Goal: Task Accomplishment & Management: Complete application form

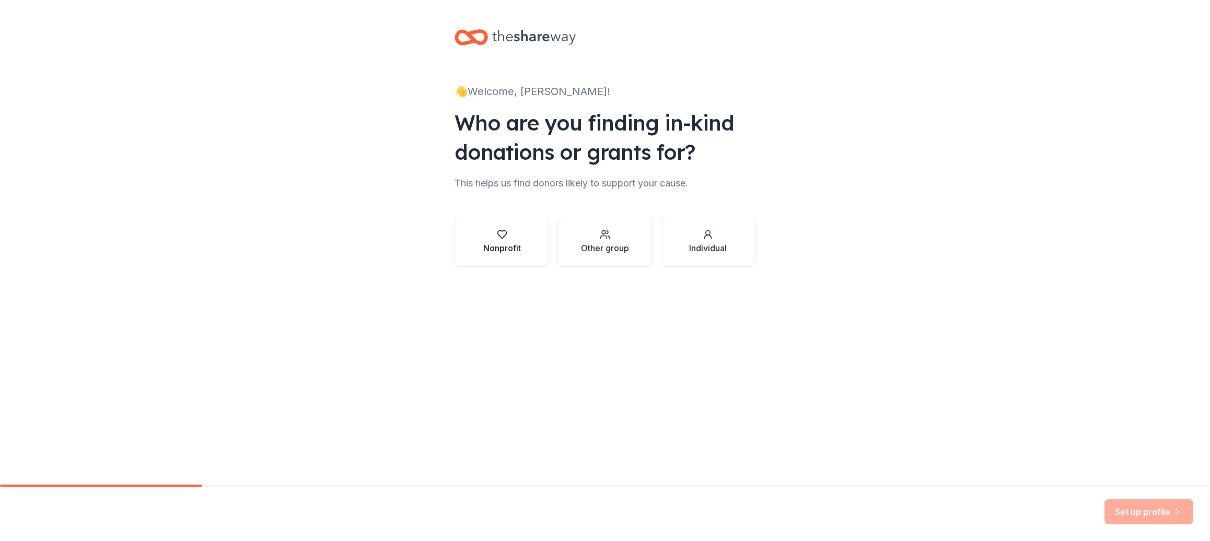
click at [510, 242] on div "Nonprofit" at bounding box center [502, 248] width 38 height 13
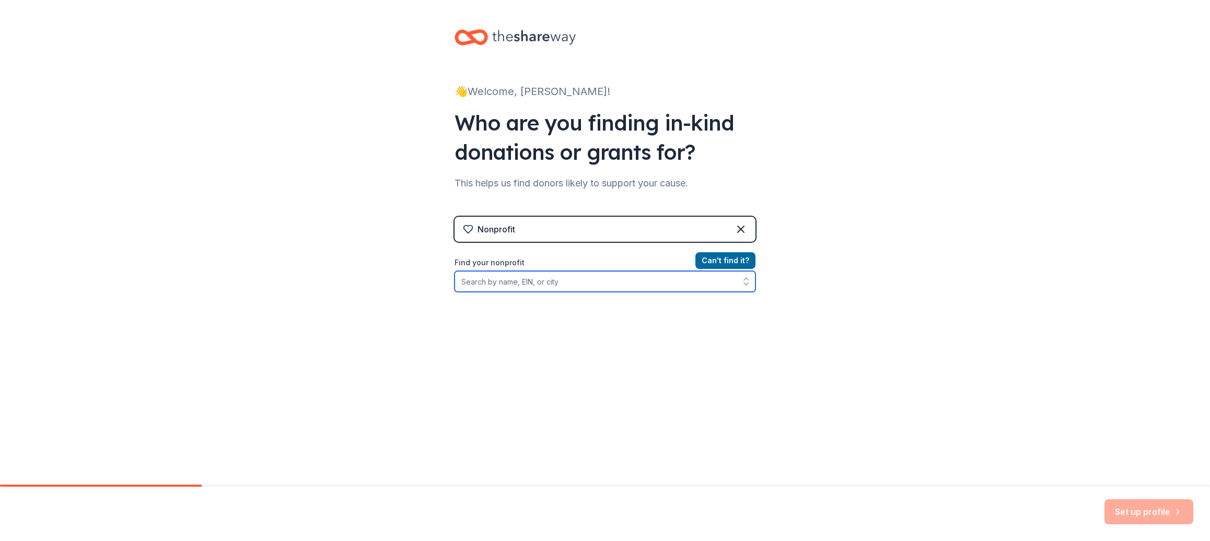
click at [612, 277] on input "Find your nonprofit" at bounding box center [604, 281] width 301 height 21
type input "[PERSON_NAME][GEOGRAPHIC_DATA]"
click at [629, 280] on input "[PERSON_NAME][GEOGRAPHIC_DATA]" at bounding box center [604, 281] width 301 height 21
drag, startPoint x: 607, startPoint y: 280, endPoint x: 461, endPoint y: 279, distance: 146.8
click at [461, 279] on input "[PERSON_NAME][GEOGRAPHIC_DATA]" at bounding box center [604, 281] width 301 height 21
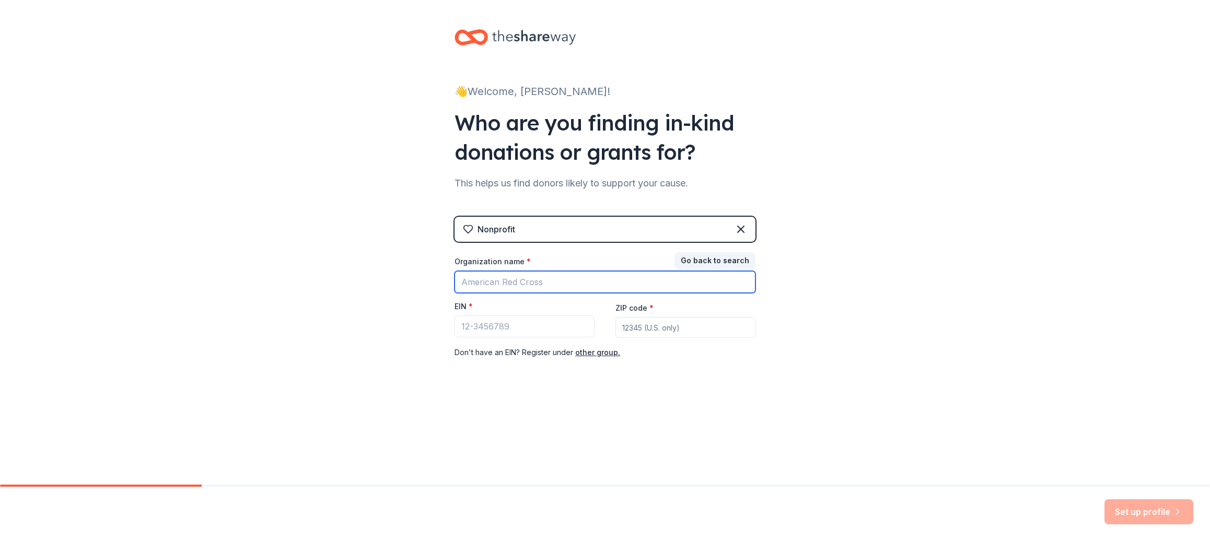
click at [521, 283] on input "Organization name *" at bounding box center [604, 282] width 301 height 22
type input "[PERSON_NAME][GEOGRAPHIC_DATA]"
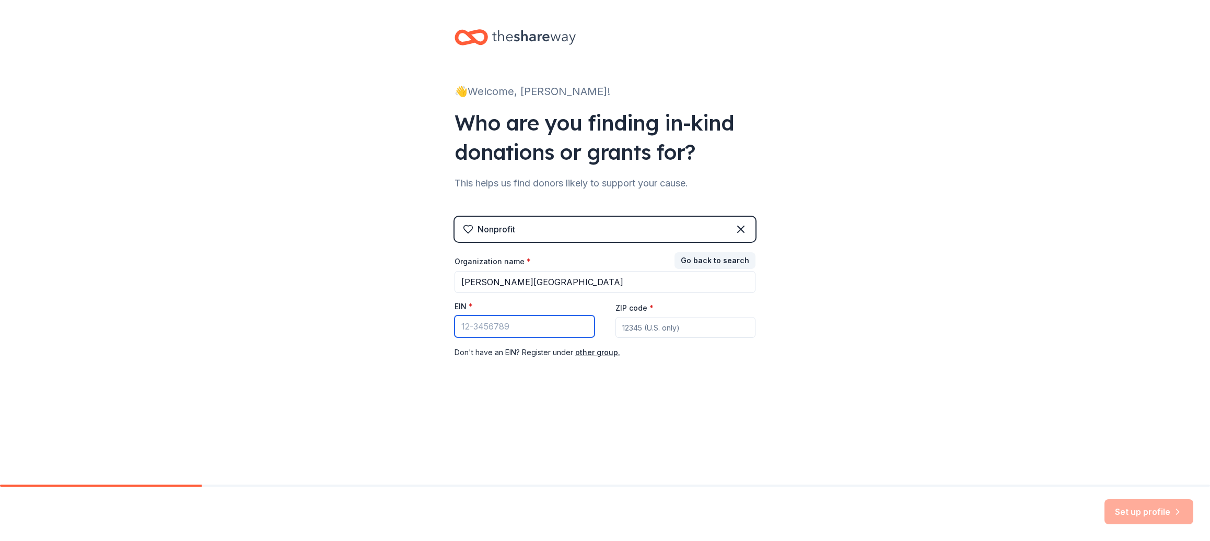
click at [483, 324] on input "EIN *" at bounding box center [524, 326] width 140 height 22
type input "[US_EMPLOYER_IDENTIFICATION_NUMBER]"
click at [658, 322] on input "ZIP code *" at bounding box center [685, 327] width 140 height 21
paste input "92705"
type input "92705"
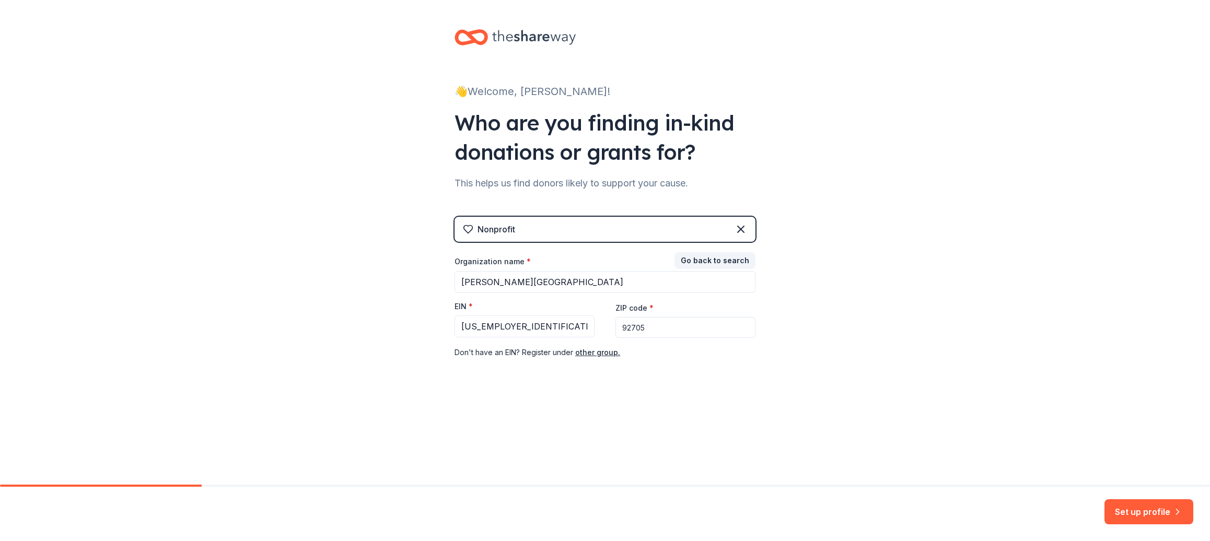
click at [1146, 510] on button "Set up profile" at bounding box center [1148, 511] width 89 height 25
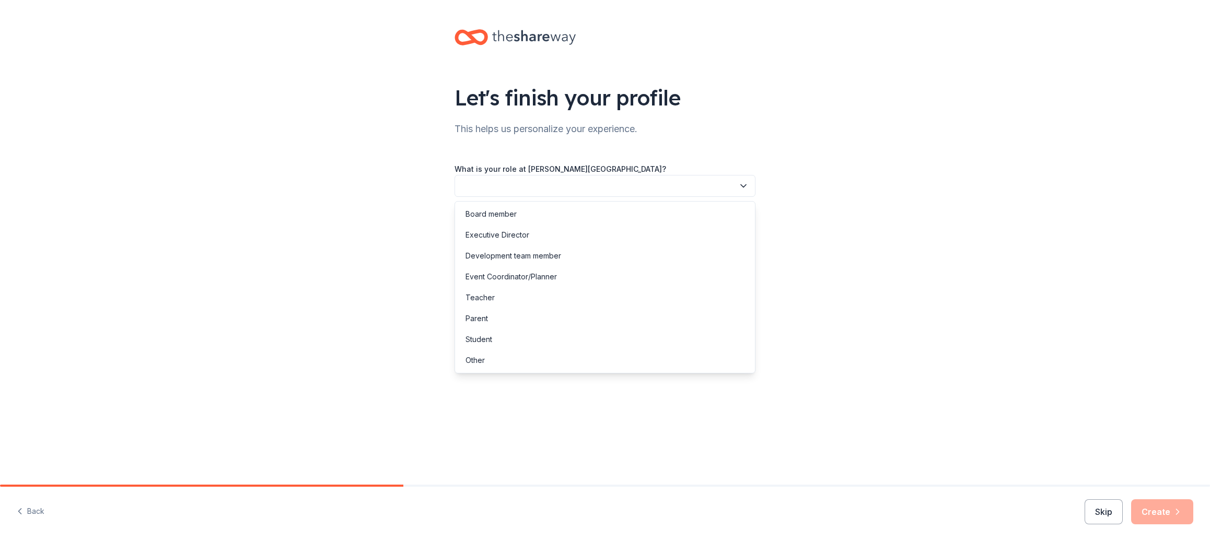
click at [549, 191] on button "button" at bounding box center [604, 186] width 301 height 22
click at [483, 360] on div "Other" at bounding box center [474, 360] width 19 height 13
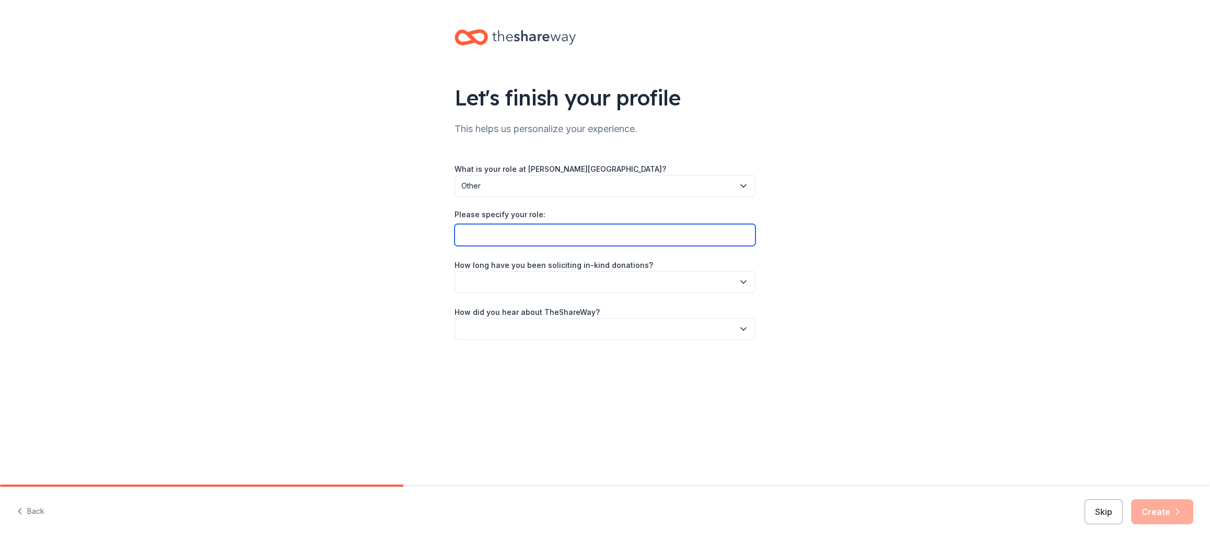
click at [507, 231] on input "Please specify your role:" at bounding box center [604, 235] width 301 height 22
type input "Fundraising"
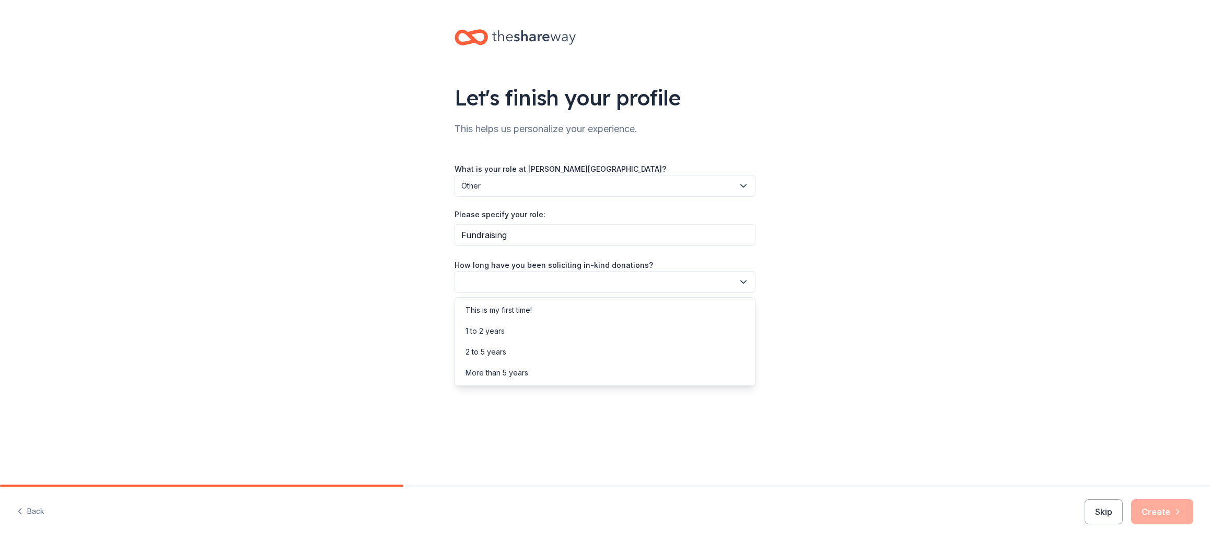
click at [532, 280] on button "button" at bounding box center [604, 282] width 301 height 22
click at [519, 306] on div "This is my first time!" at bounding box center [498, 310] width 66 height 13
click at [516, 326] on button "button" at bounding box center [604, 329] width 301 height 22
click at [491, 379] on div "Online search" at bounding box center [489, 378] width 48 height 13
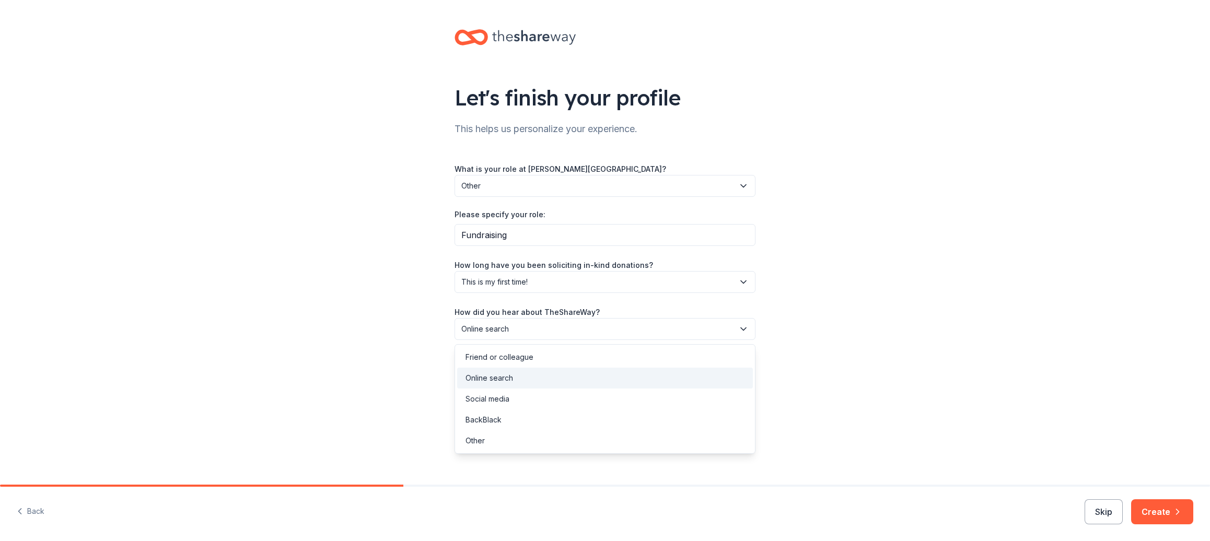
click at [608, 334] on span "Online search" at bounding box center [597, 329] width 273 height 13
click at [521, 437] on div "Other" at bounding box center [605, 440] width 296 height 21
click at [651, 374] on input "Please specify how you heard about us:" at bounding box center [604, 378] width 301 height 22
type input "Email"
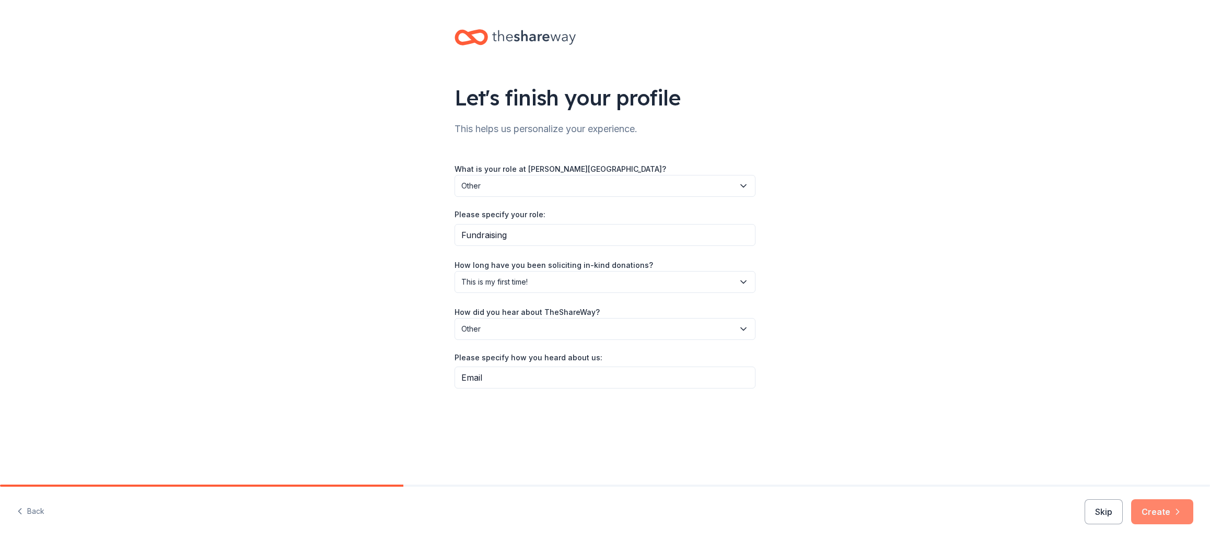
click at [1156, 516] on button "Create" at bounding box center [1162, 511] width 62 height 25
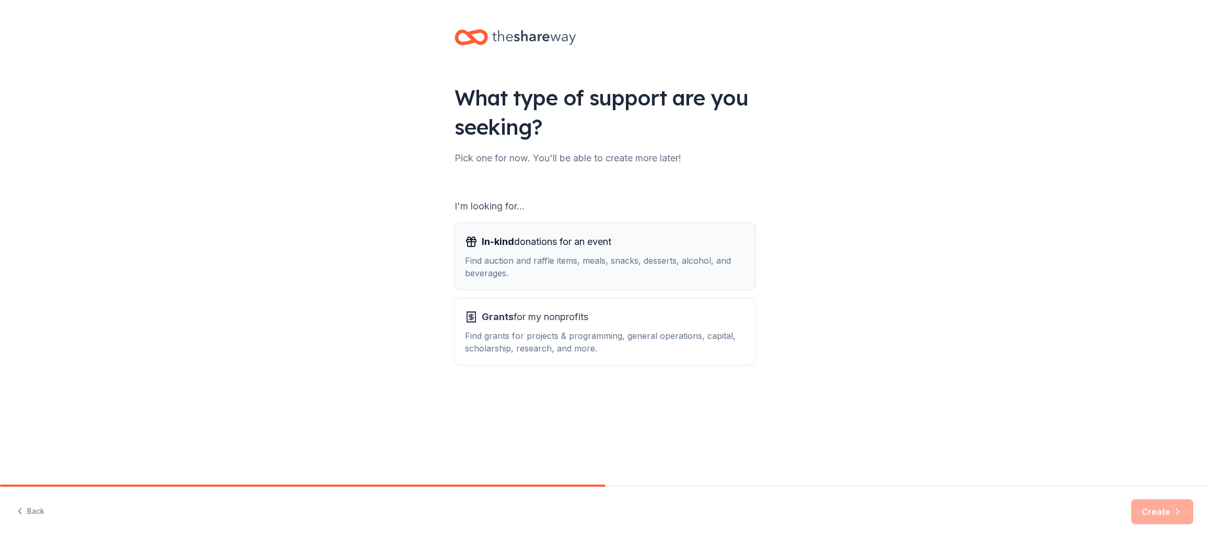
click at [580, 263] on div "Find auction and raffle items, meals, snacks, desserts, alcohol, and beverages." at bounding box center [605, 266] width 280 height 25
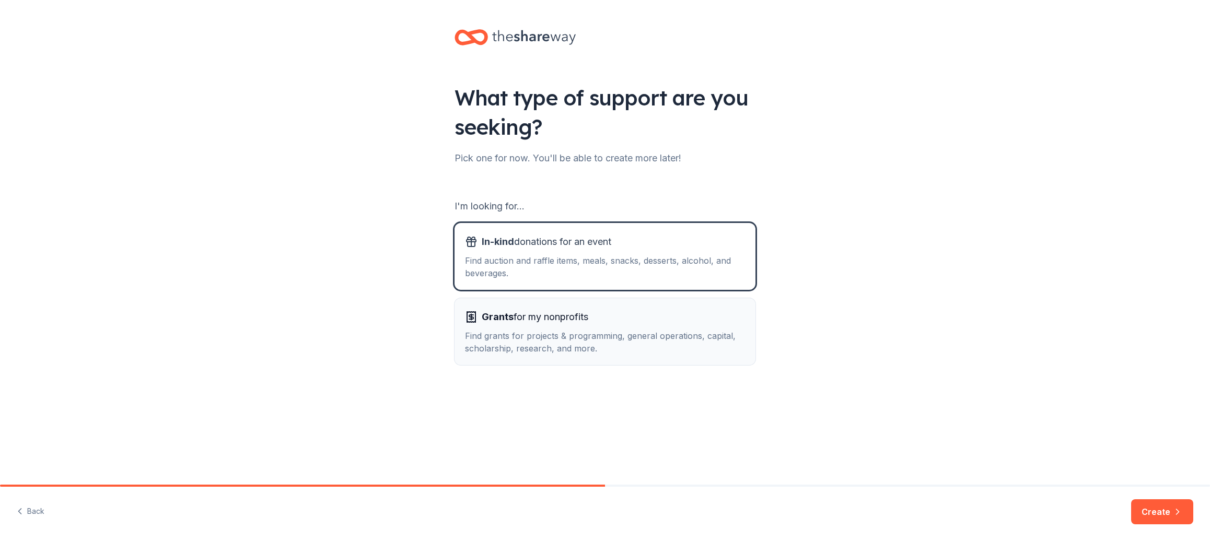
click at [684, 345] on div "Find grants for projects & programming, general operations, capital, scholarshi…" at bounding box center [605, 342] width 280 height 25
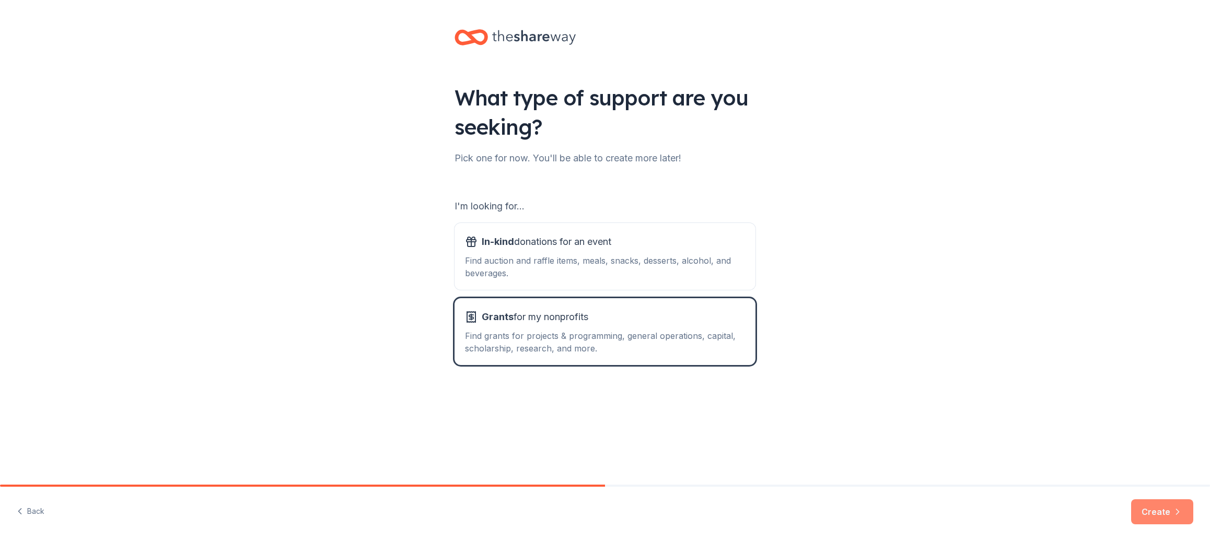
click at [1143, 508] on button "Create" at bounding box center [1162, 511] width 62 height 25
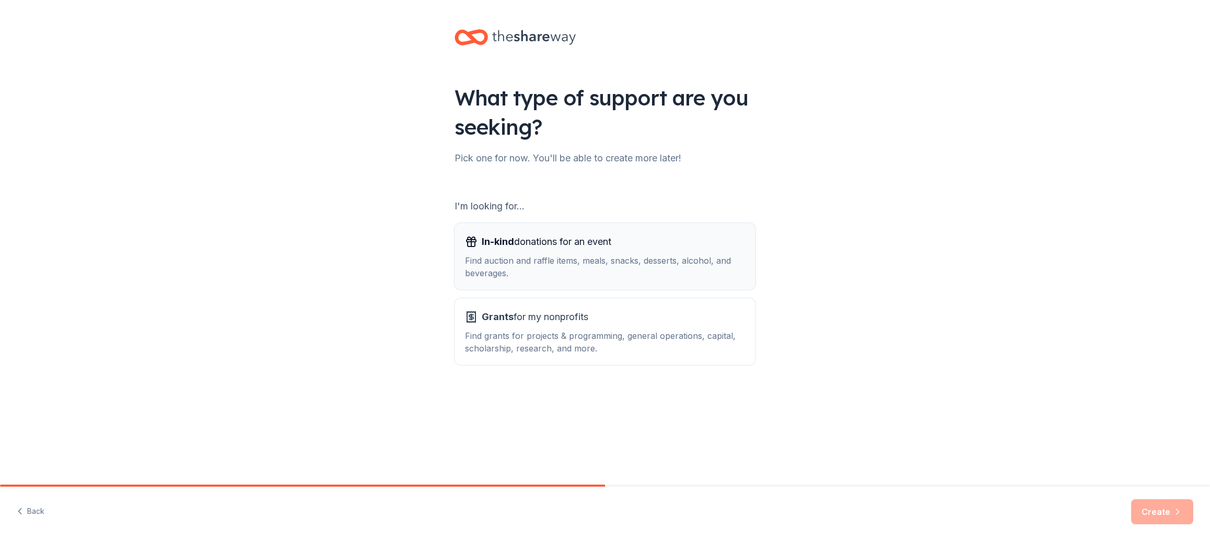
click at [553, 266] on div "Find auction and raffle items, meals, snacks, desserts, alcohol, and beverages." at bounding box center [605, 266] width 280 height 25
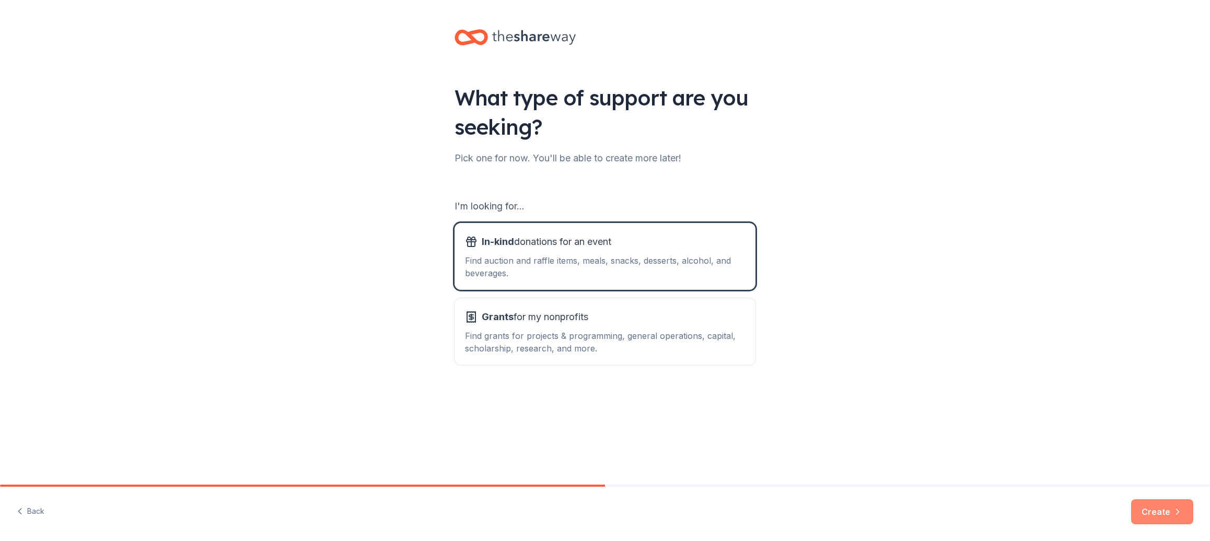
click at [1145, 508] on button "Create" at bounding box center [1162, 511] width 62 height 25
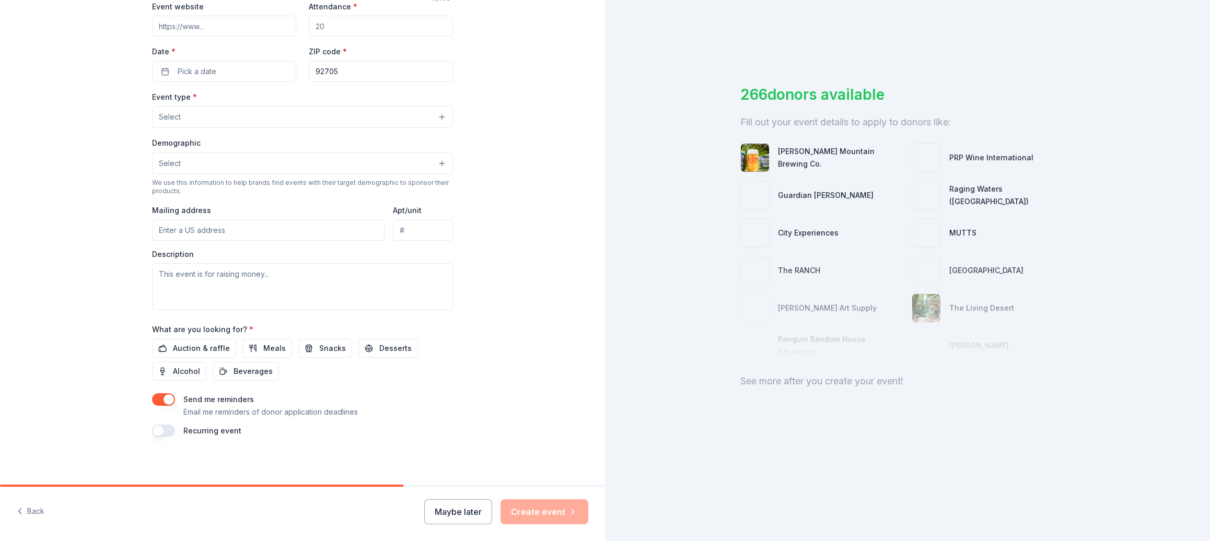
scroll to position [210, 0]
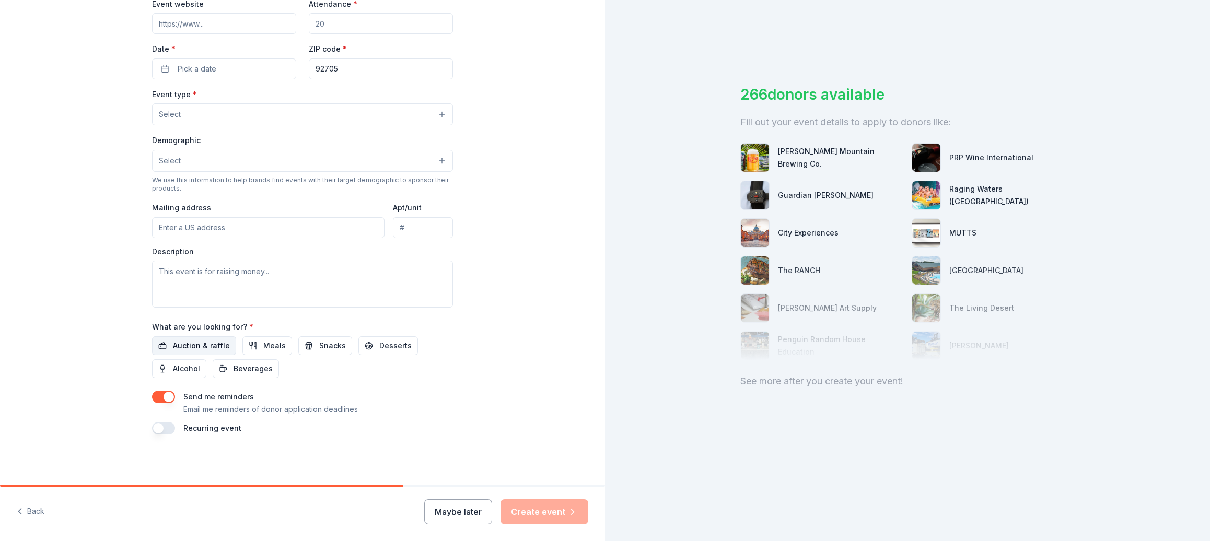
click at [201, 343] on span "Auction & raffle" at bounding box center [201, 345] width 57 height 13
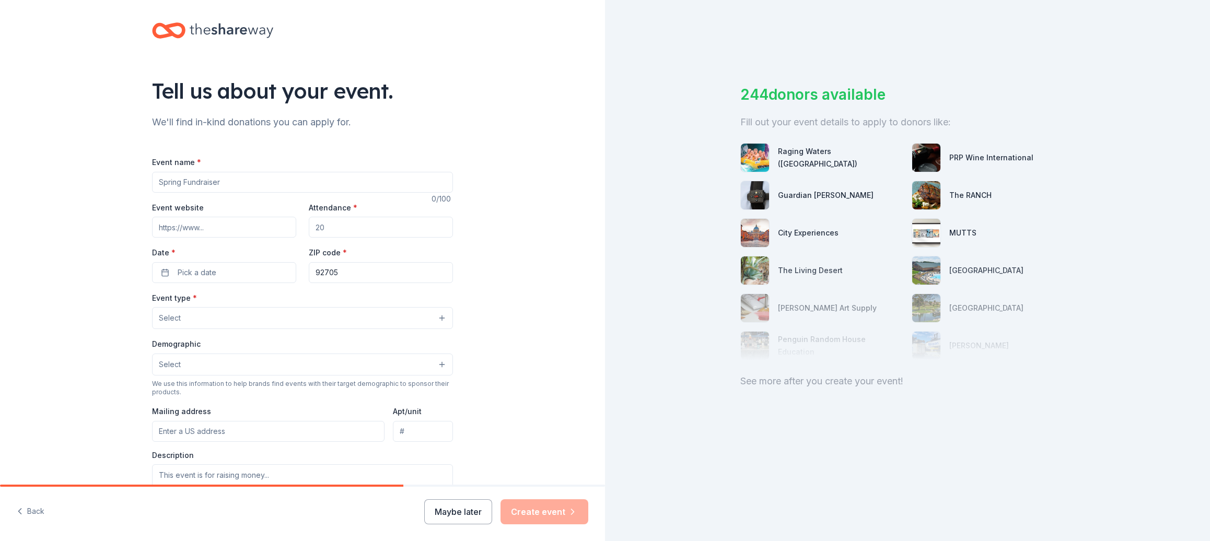
scroll to position [0, 0]
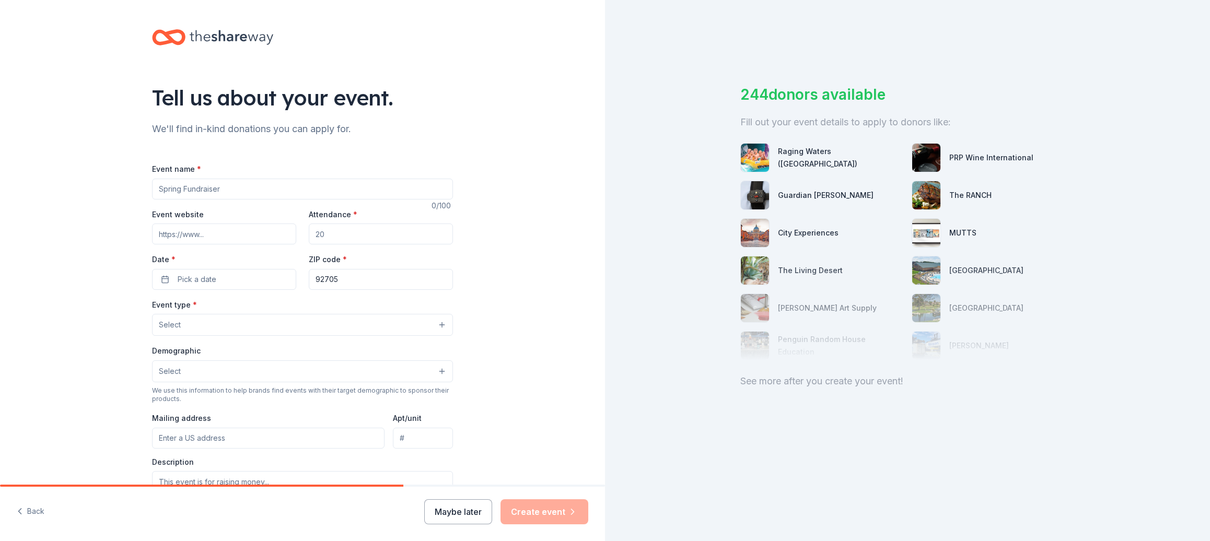
click at [213, 190] on input "Event name *" at bounding box center [302, 189] width 301 height 21
type input "Trunk or Treat"
click at [353, 229] on input "Attendance *" at bounding box center [381, 234] width 144 height 21
type input "100"
click at [169, 285] on button "Pick a date" at bounding box center [224, 279] width 144 height 21
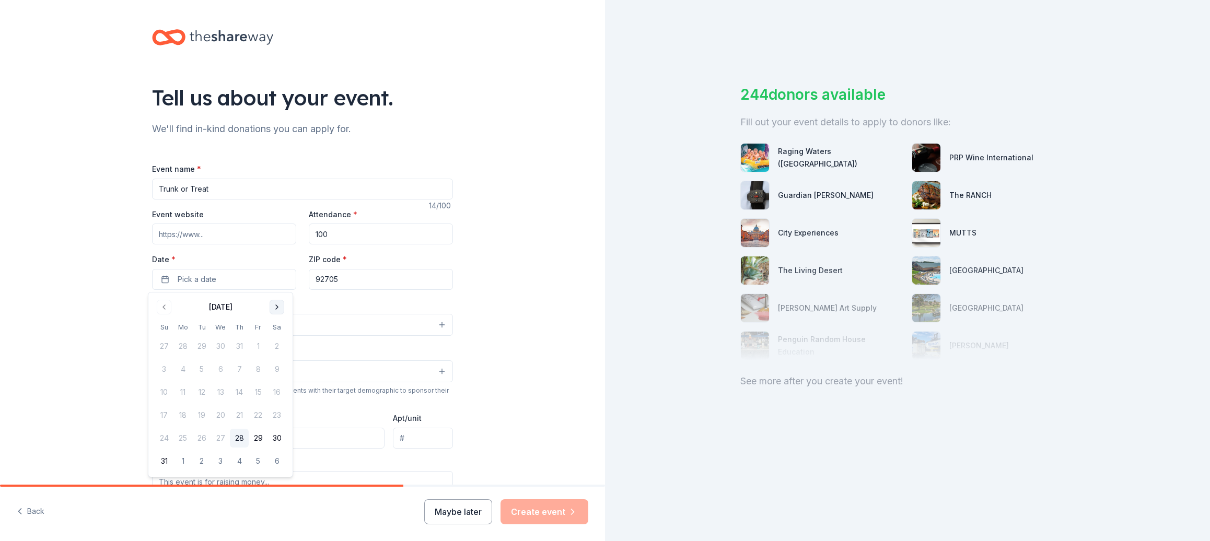
click at [278, 304] on button "Go to next month" at bounding box center [276, 307] width 15 height 15
click at [242, 435] on button "30" at bounding box center [239, 438] width 19 height 19
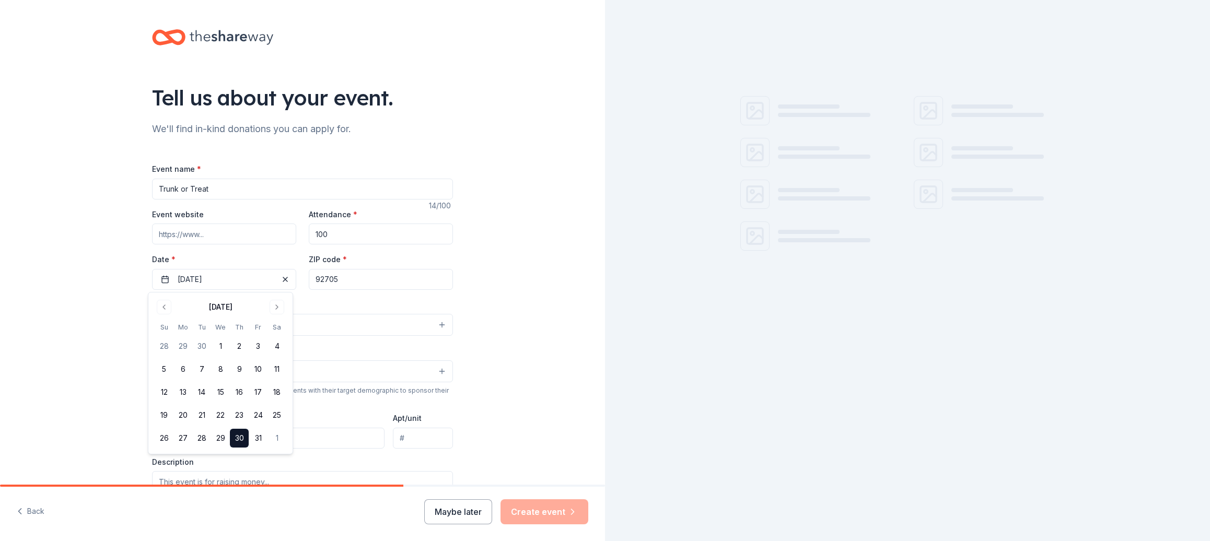
click at [323, 304] on div "Event type * Select" at bounding box center [302, 317] width 301 height 38
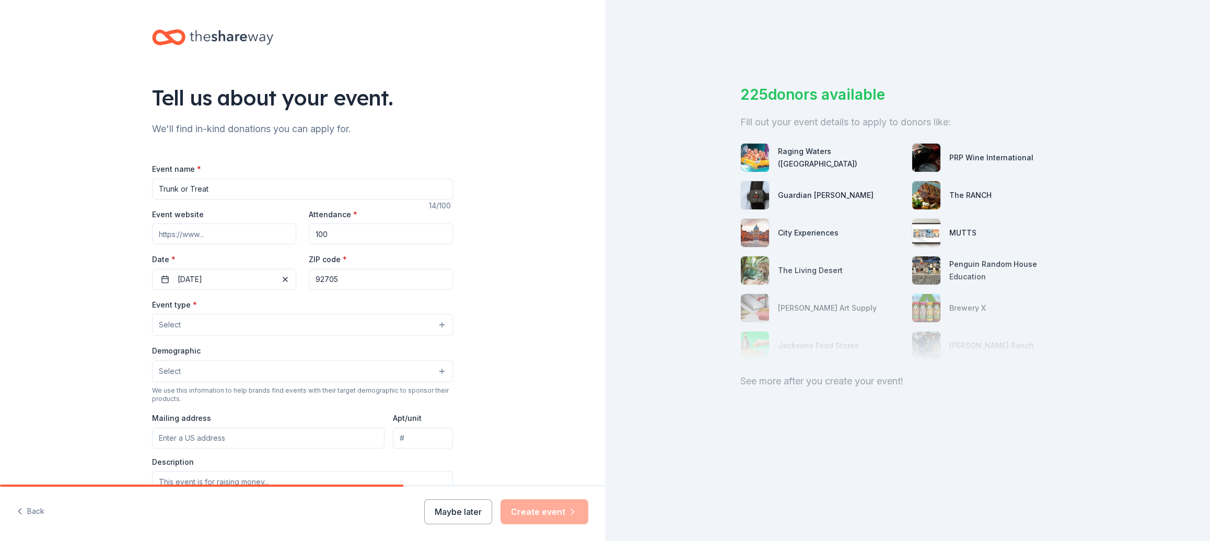
click at [281, 328] on button "Select" at bounding box center [302, 325] width 301 height 22
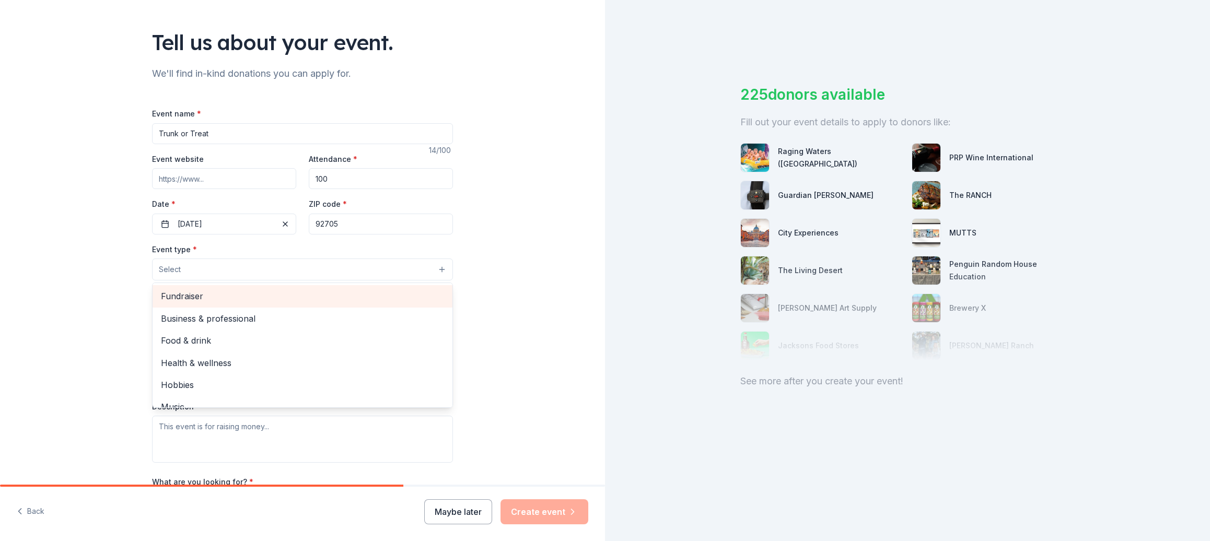
click at [203, 300] on span "Fundraiser" at bounding box center [302, 296] width 283 height 14
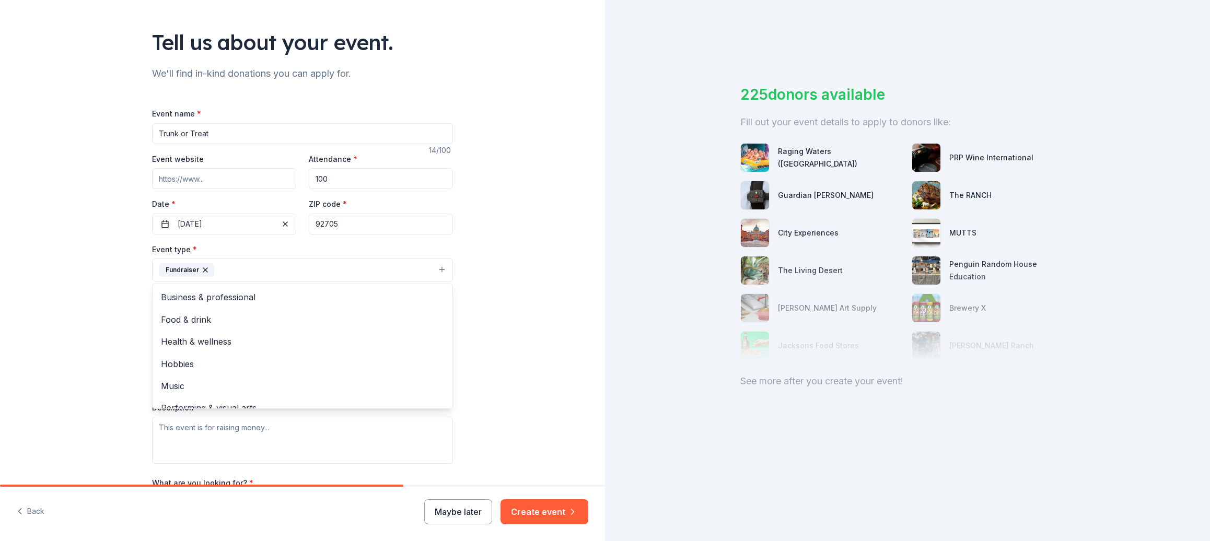
click at [470, 319] on div "Tell us about your event. We'll find in-kind donations you can apply for. Event…" at bounding box center [302, 293] width 605 height 696
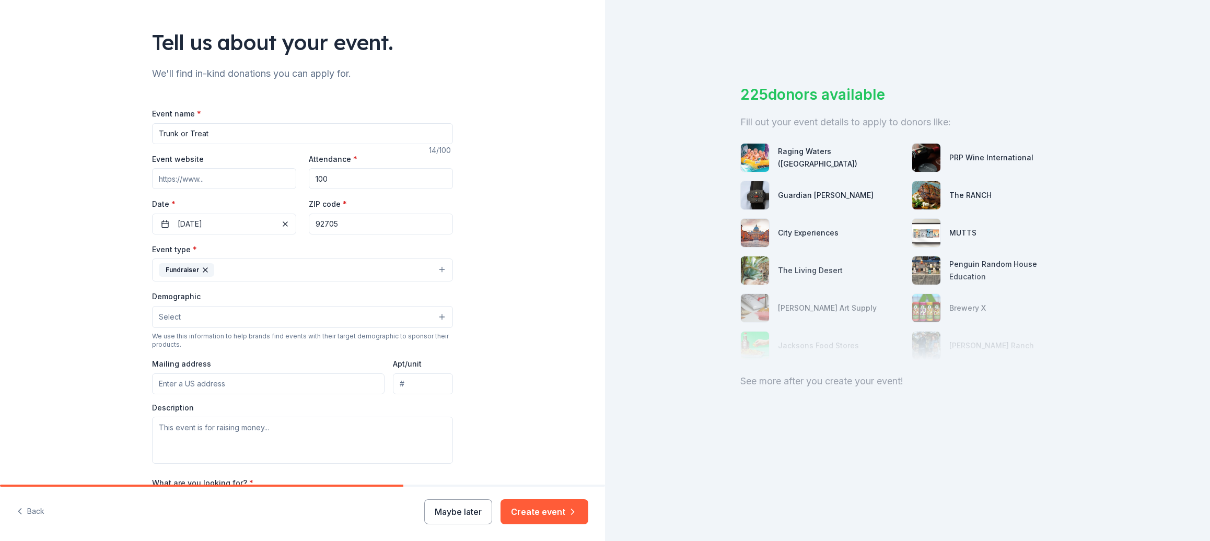
click at [226, 311] on button "Select" at bounding box center [302, 317] width 301 height 22
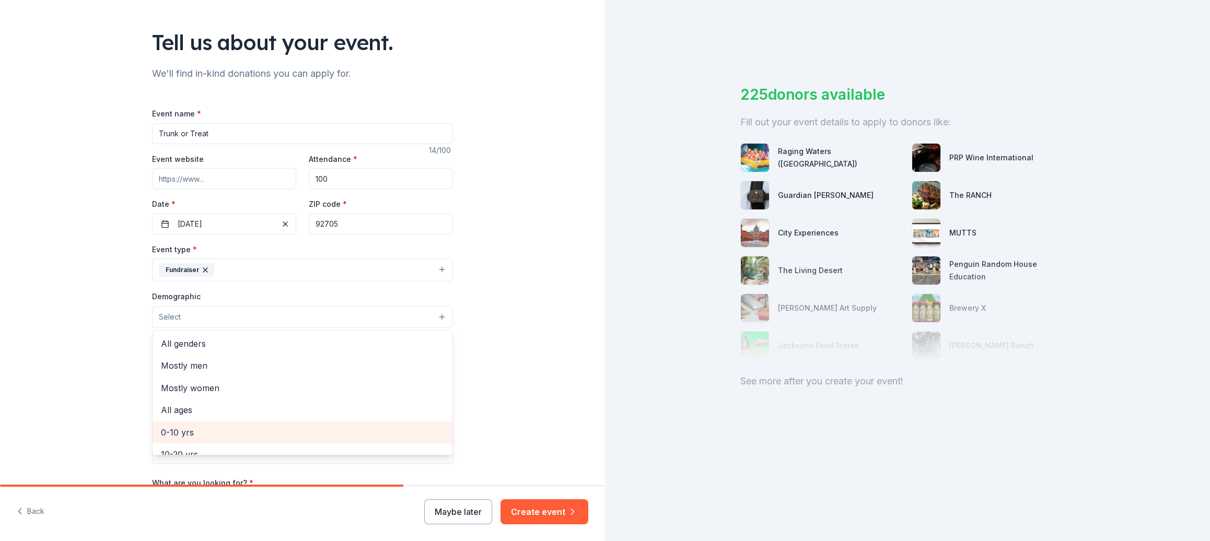
click at [200, 424] on div "0-10 yrs" at bounding box center [303, 432] width 300 height 22
click at [494, 402] on div "Tell us about your event. We'll find in-kind donations you can apply for. Event…" at bounding box center [302, 293] width 605 height 697
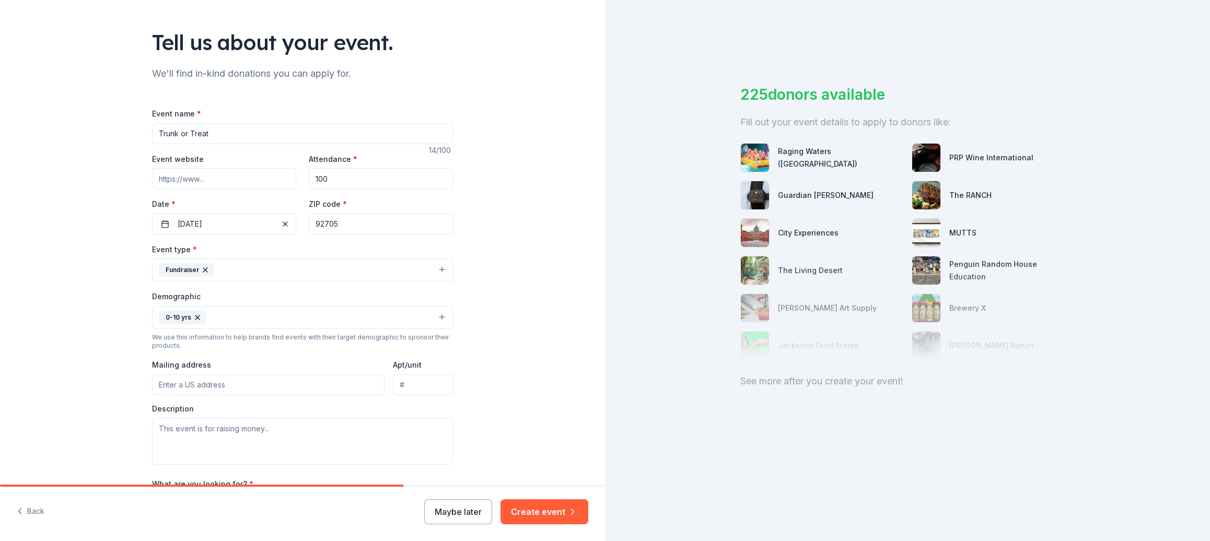
click at [233, 384] on input "Mailing address" at bounding box center [268, 384] width 232 height 21
paste input "[STREET_ADDRESS][PERSON_NAME]"
type input "[STREET_ADDRESS][PERSON_NAME]"
click at [336, 442] on textarea at bounding box center [302, 441] width 301 height 47
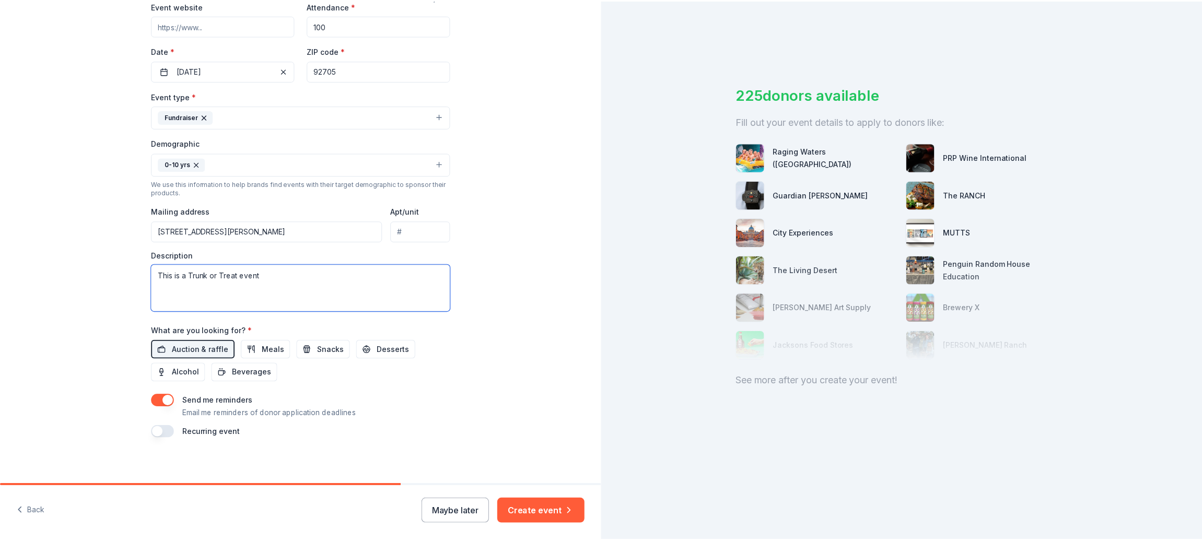
scroll to position [213, 0]
type textarea "This is a Trunk or Treat event"
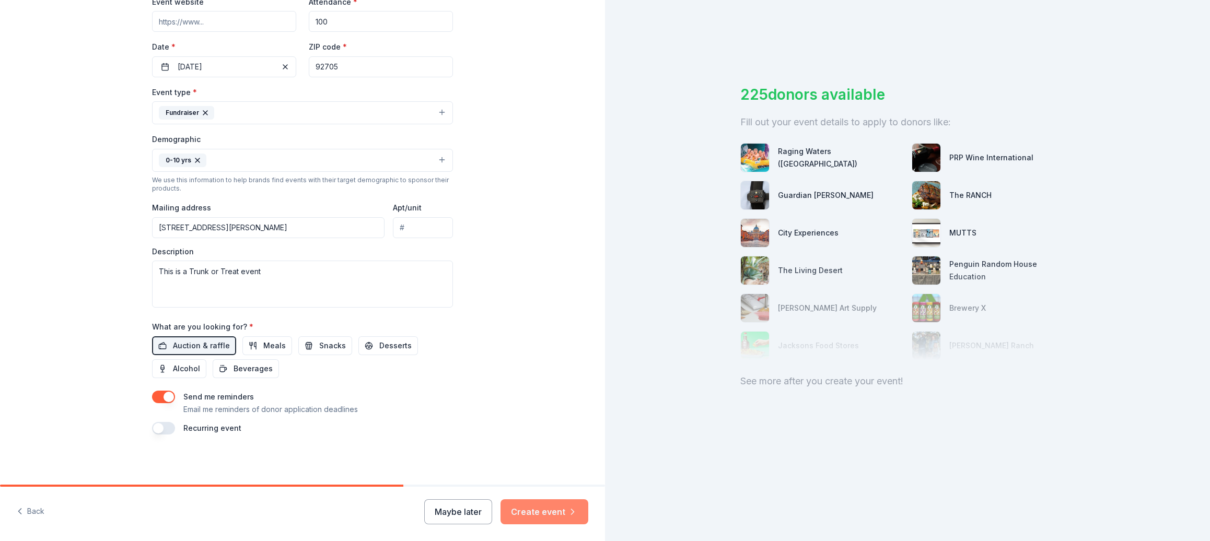
click at [547, 513] on button "Create event" at bounding box center [544, 511] width 88 height 25
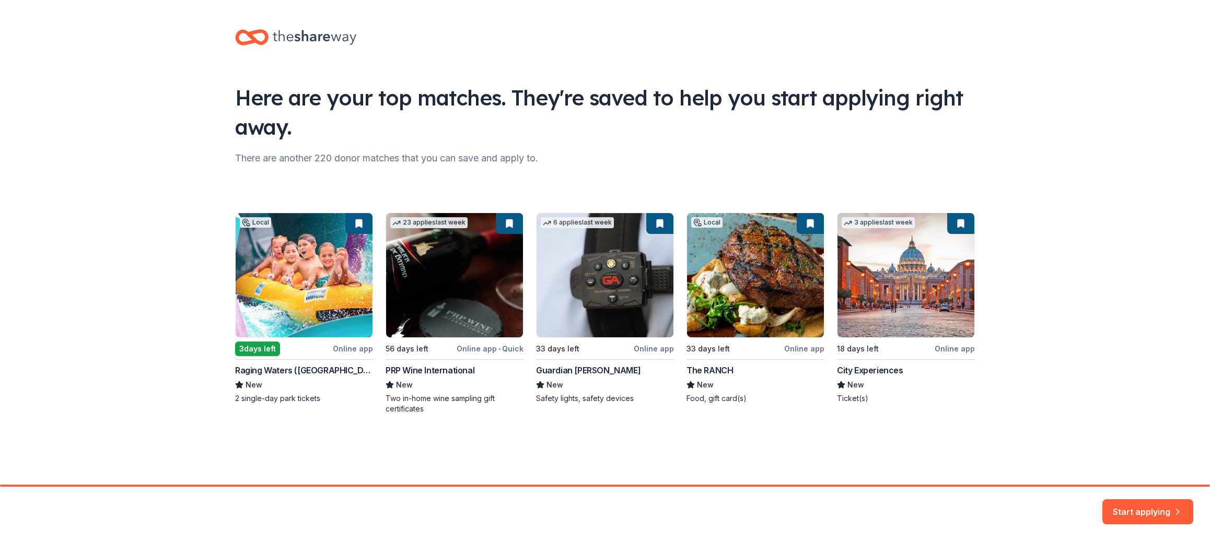
click at [299, 312] on div "Local 3 days left Online app Raging Waters ([GEOGRAPHIC_DATA]) New 2 single-day…" at bounding box center [605, 314] width 740 height 202
click at [304, 254] on div "Local 3 days left Online app Raging Waters ([GEOGRAPHIC_DATA]) New 2 single-day…" at bounding box center [605, 314] width 740 height 202
click at [243, 346] on div "Local 3 days left Online app Raging Waters ([GEOGRAPHIC_DATA]) New 2 single-day…" at bounding box center [605, 314] width 740 height 202
click at [268, 398] on div "Local 3 days left Online app Raging Waters ([GEOGRAPHIC_DATA]) New 2 single-day…" at bounding box center [605, 314] width 740 height 202
click at [270, 400] on div "Local 3 days left Online app Raging Waters ([GEOGRAPHIC_DATA]) New 2 single-day…" at bounding box center [605, 314] width 740 height 202
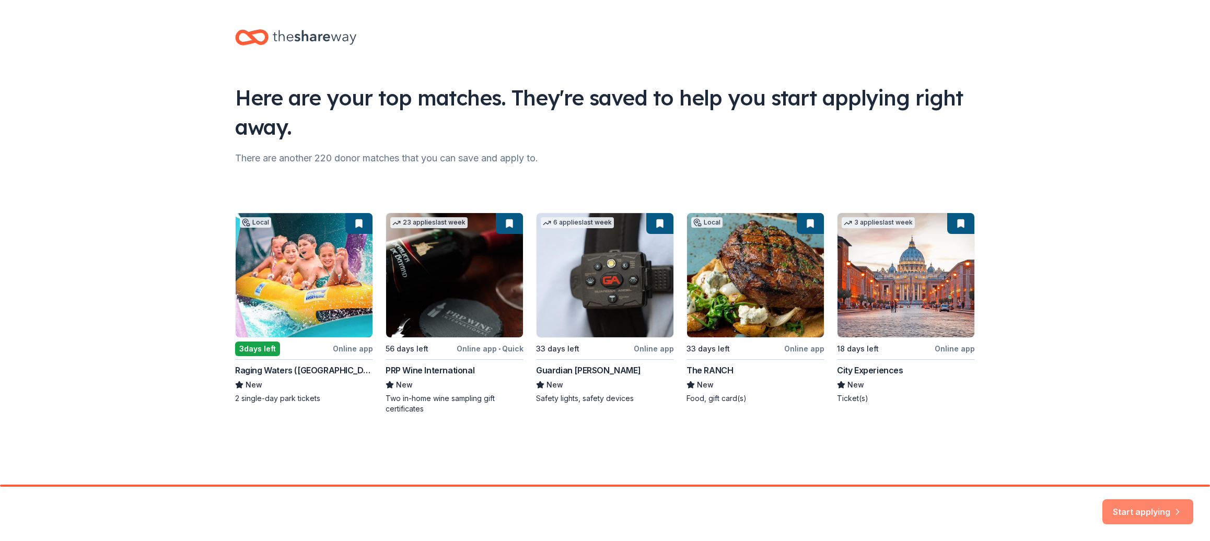
click at [1133, 509] on button "Start applying" at bounding box center [1147, 505] width 91 height 25
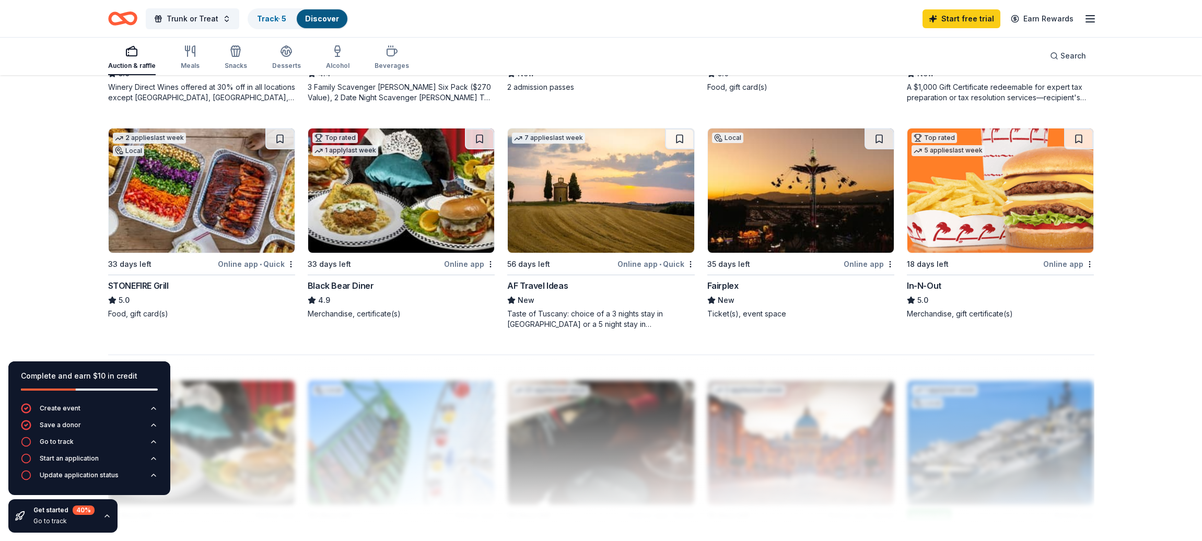
scroll to position [755, 0]
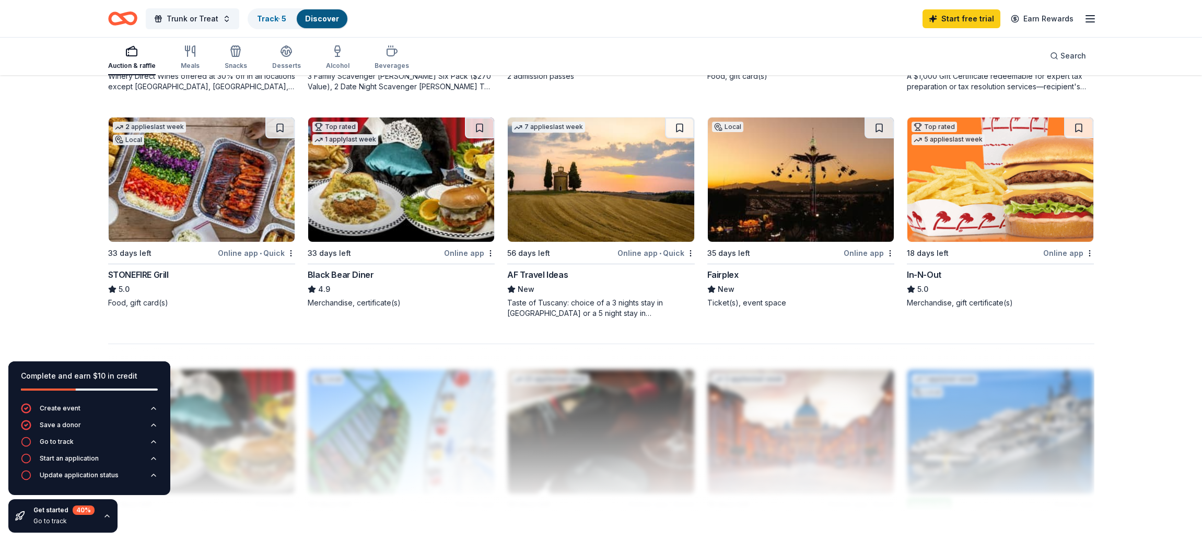
click at [997, 210] on img at bounding box center [1000, 180] width 186 height 124
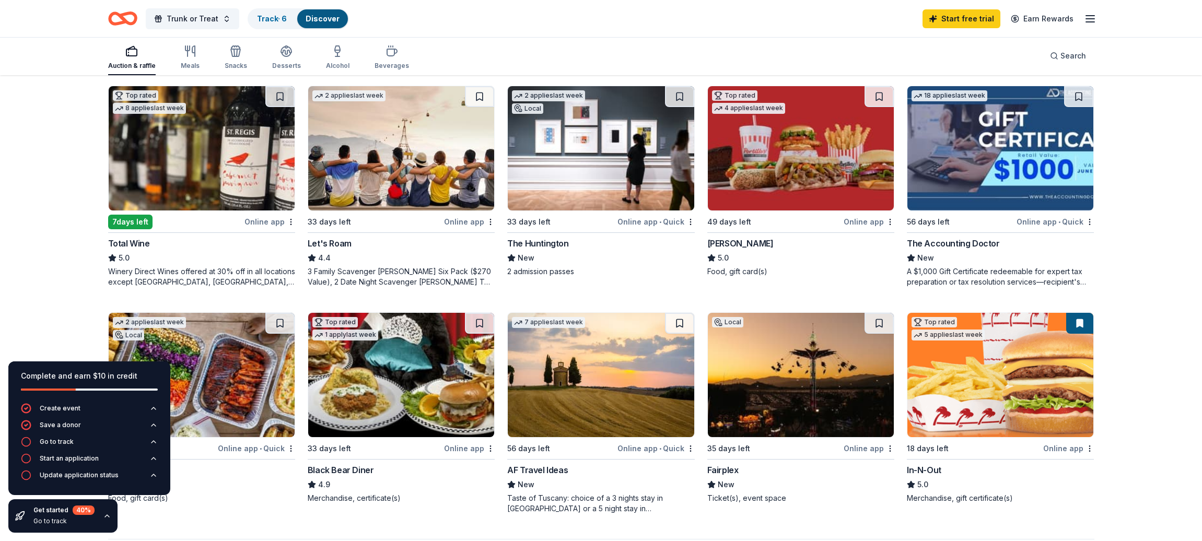
scroll to position [579, 0]
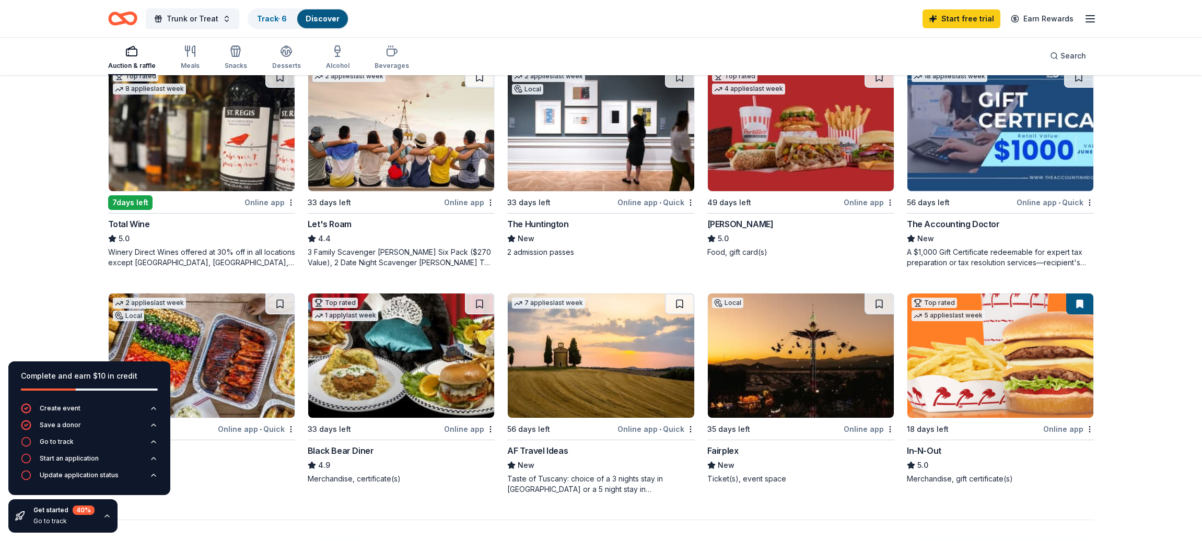
click at [614, 489] on div "Taste of Tuscany: choice of a 3 nights stay in [GEOGRAPHIC_DATA] or a 5 night s…" at bounding box center [600, 484] width 187 height 21
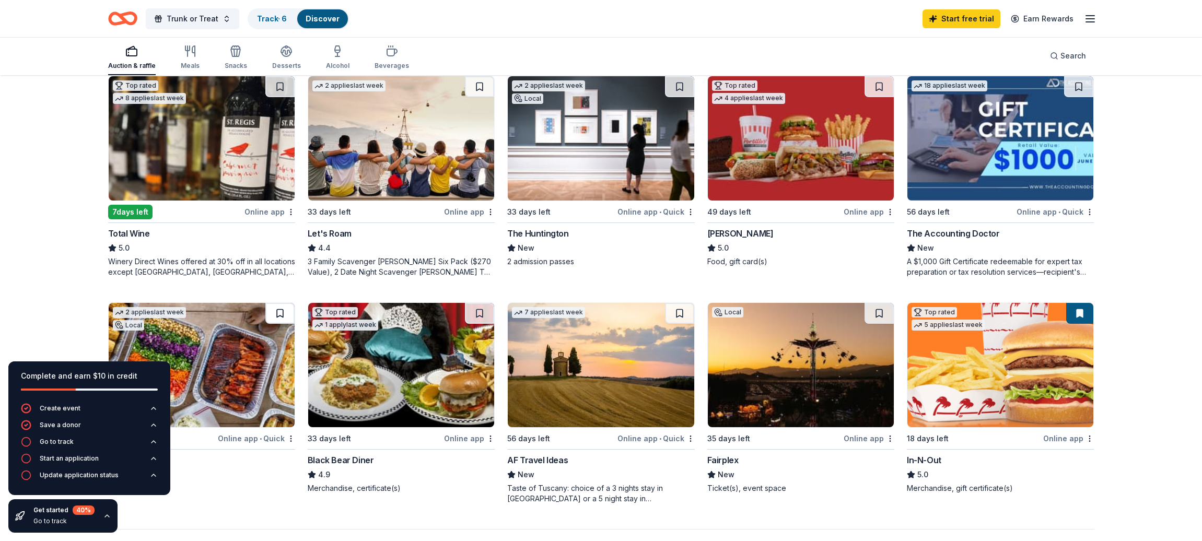
scroll to position [489, 0]
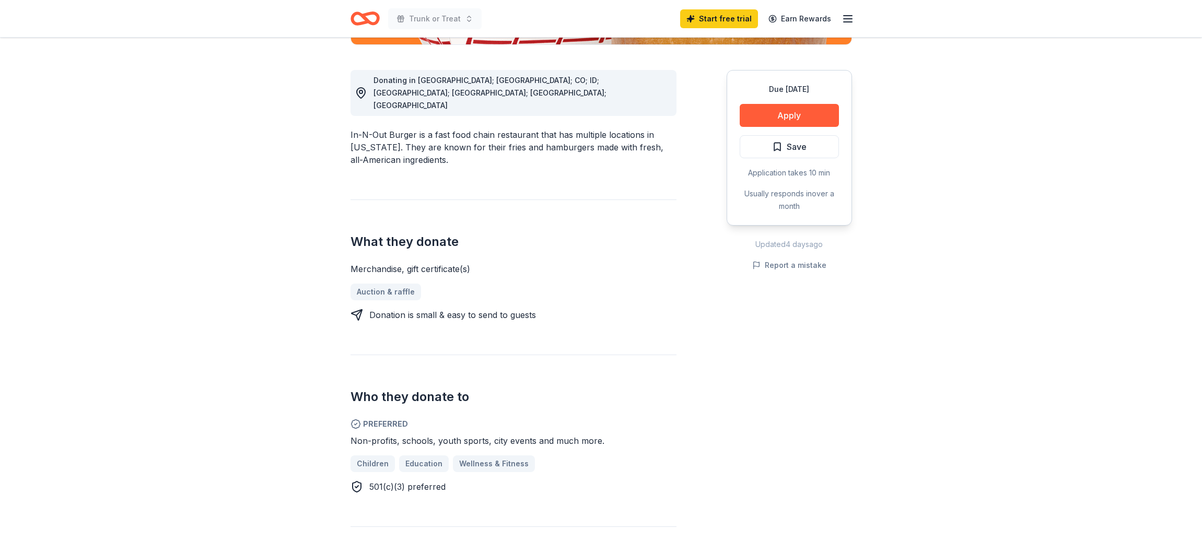
scroll to position [305, 0]
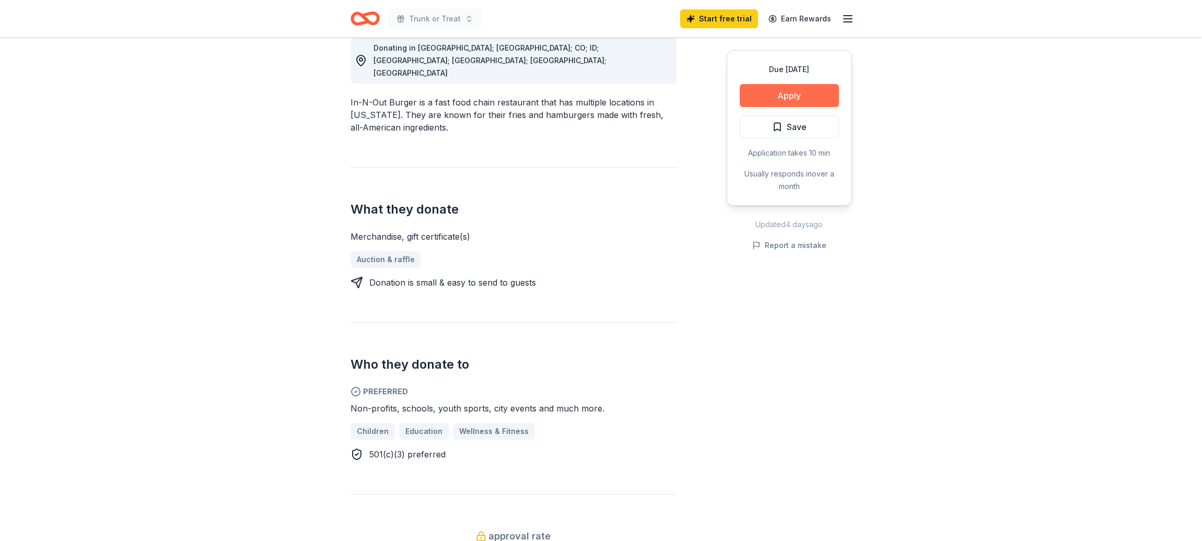
click at [808, 94] on button "Apply" at bounding box center [789, 95] width 99 height 23
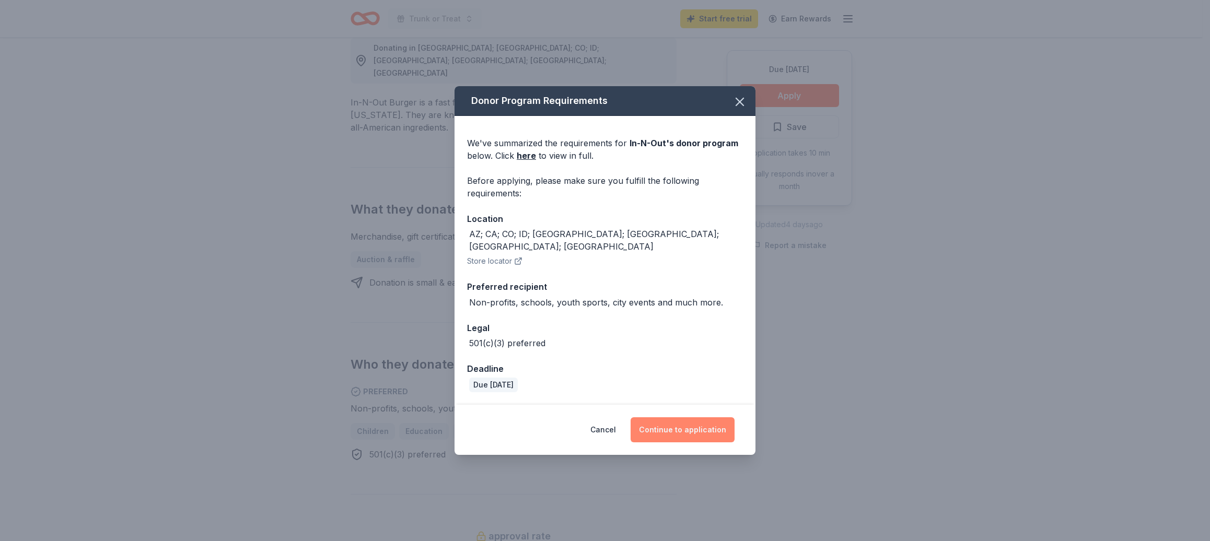
click at [671, 419] on button "Continue to application" at bounding box center [682, 429] width 104 height 25
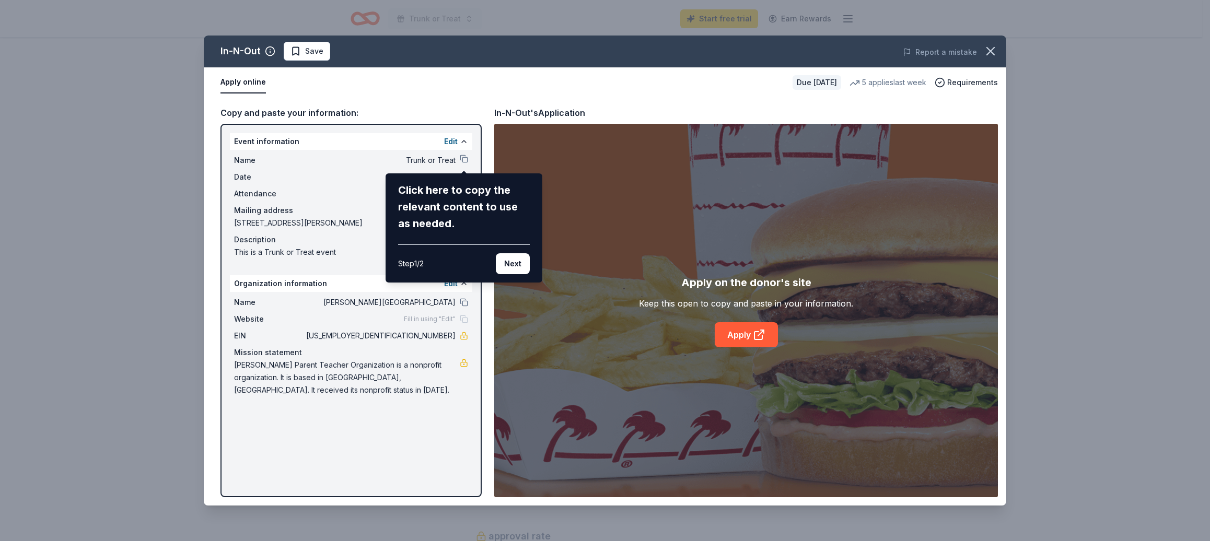
click at [346, 322] on div "In-N-Out Save Report a mistake Apply online Due in 18 days 5 applies last week …" at bounding box center [605, 271] width 802 height 470
click at [511, 265] on button "Next" at bounding box center [513, 263] width 34 height 21
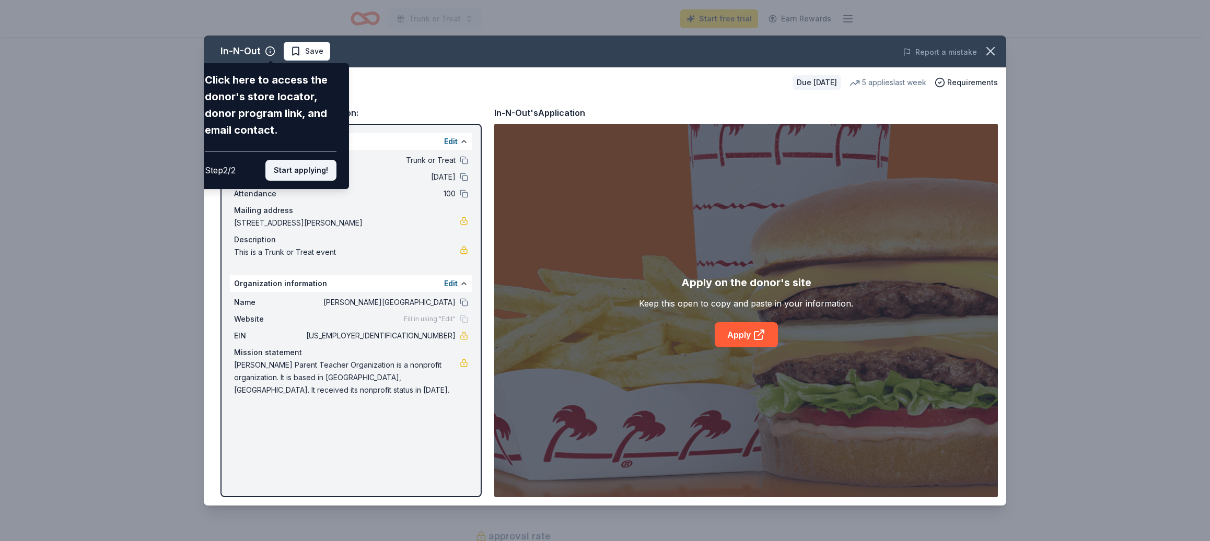
click at [312, 171] on button "Start applying!" at bounding box center [300, 170] width 71 height 21
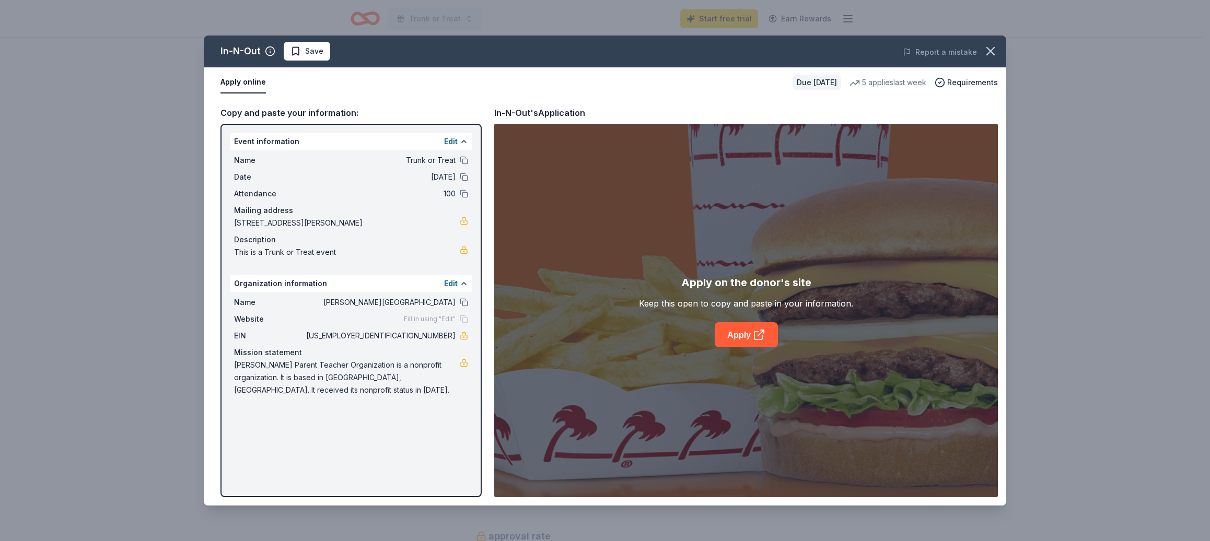
click at [759, 340] on div "In-N-Out Save Report a mistake Apply online Due in 18 days 5 applies last week …" at bounding box center [605, 271] width 802 height 470
click at [757, 333] on icon at bounding box center [759, 335] width 13 height 13
click at [323, 46] on button "Save" at bounding box center [307, 51] width 46 height 19
click at [998, 52] on button "button" at bounding box center [990, 51] width 23 height 23
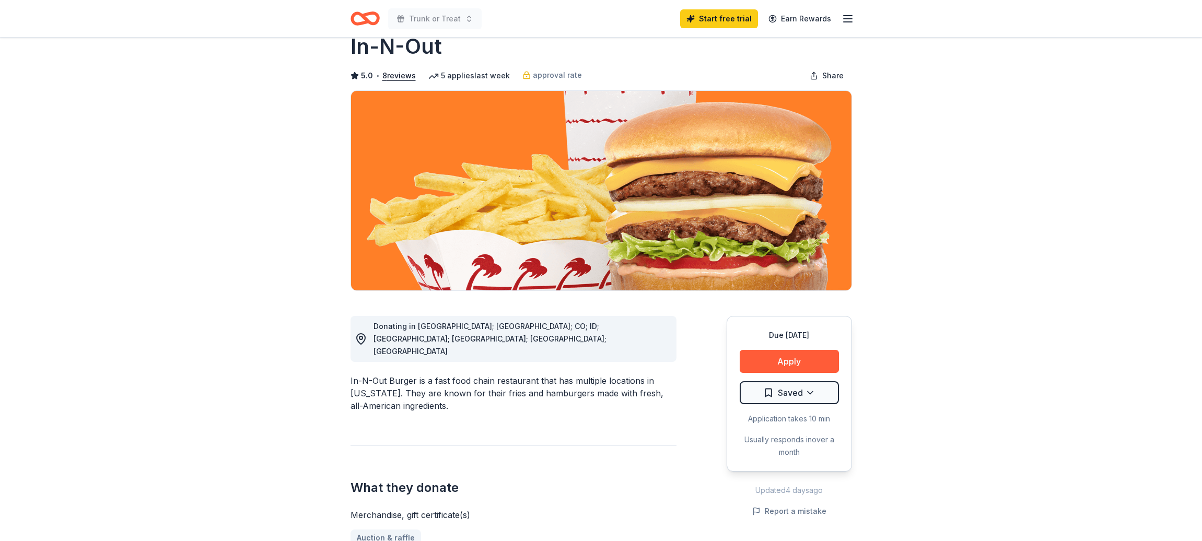
scroll to position [0, 0]
